Goal: Information Seeking & Learning: Learn about a topic

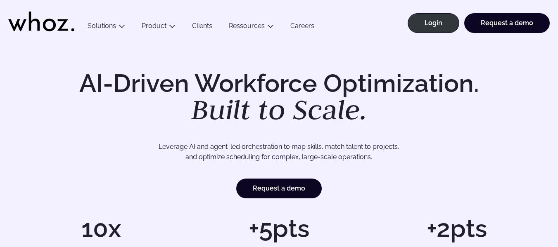
click at [304, 26] on link "Careers" at bounding box center [302, 27] width 40 height 11
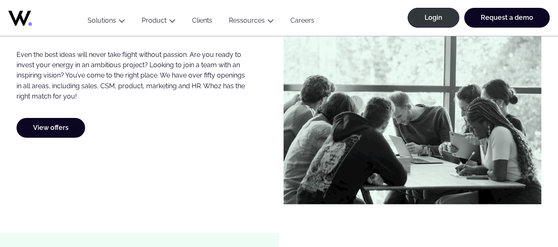
scroll to position [477, 0]
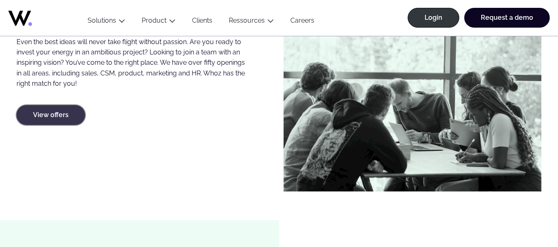
click at [49, 115] on link "View offers" at bounding box center [51, 115] width 69 height 20
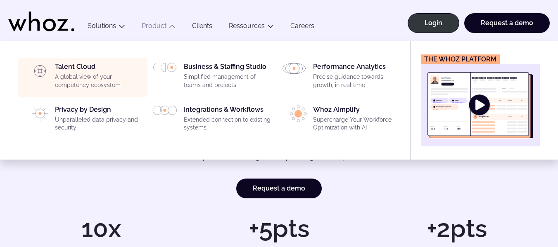
click at [87, 70] on div "Talent Cloud A global view of your competency ecosystem" at bounding box center [99, 78] width 88 height 30
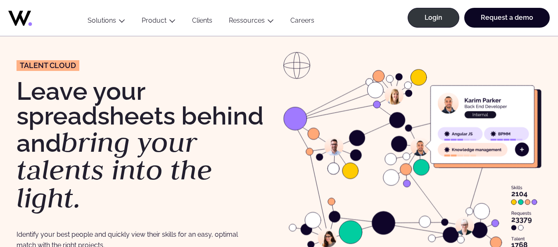
scroll to position [32, 0]
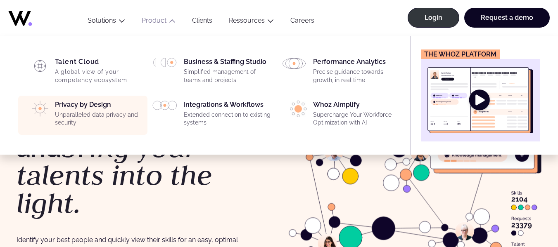
click at [85, 106] on div "Privacy by Design Unparalleled data privacy and security" at bounding box center [99, 116] width 88 height 30
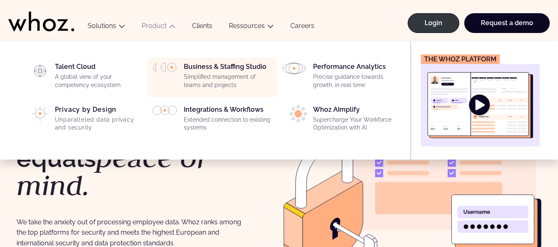
click at [202, 68] on div "Business & Staffing Studio Simplified management of teams and projects" at bounding box center [228, 78] width 88 height 30
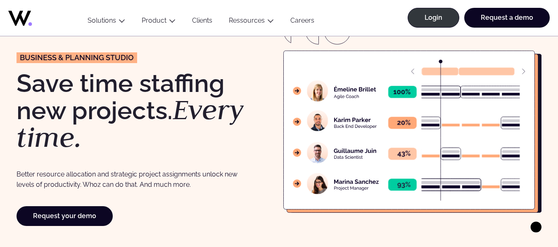
scroll to position [39, 0]
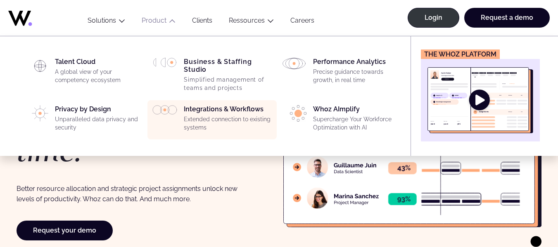
click at [204, 109] on div "Integrations & Workflows Extended connection to existing systems" at bounding box center [228, 120] width 88 height 30
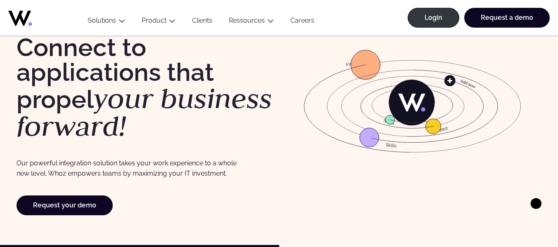
scroll to position [71, 0]
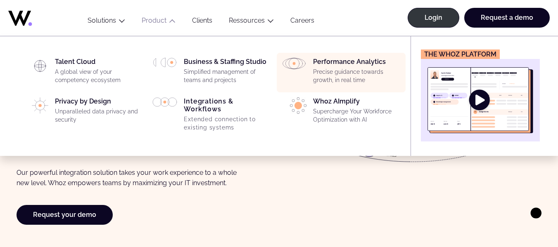
click at [336, 74] on p "Precise guidance towards growth, in real time" at bounding box center [357, 76] width 88 height 16
